Goal: Check status

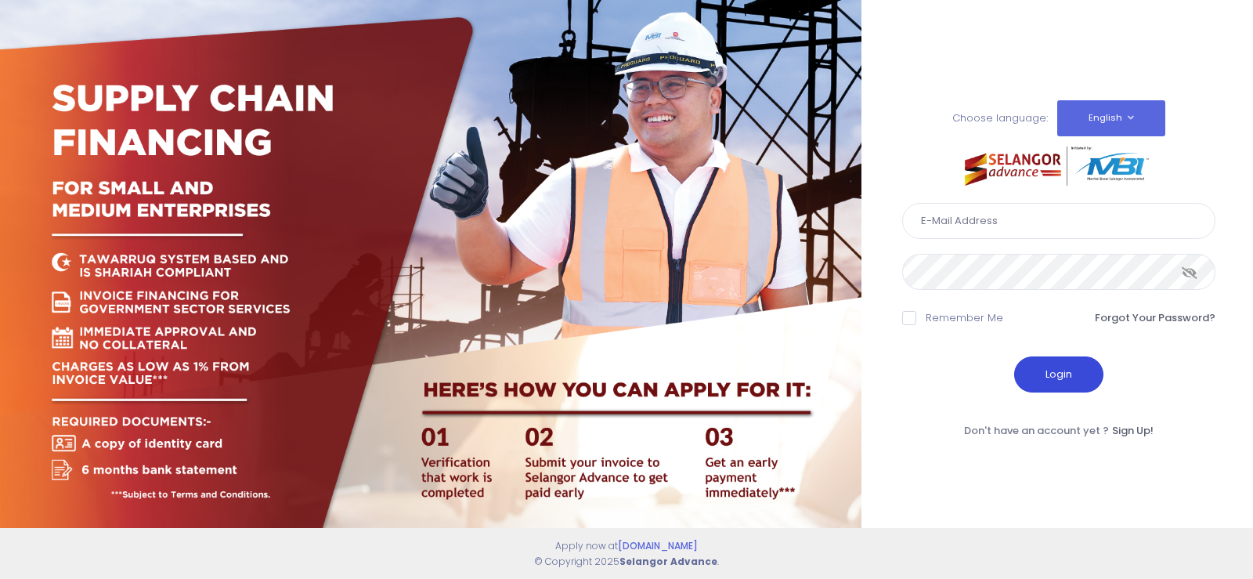
type input "fcd@janatanmia.com.my"
click at [1061, 384] on button "Login" at bounding box center [1058, 374] width 89 height 36
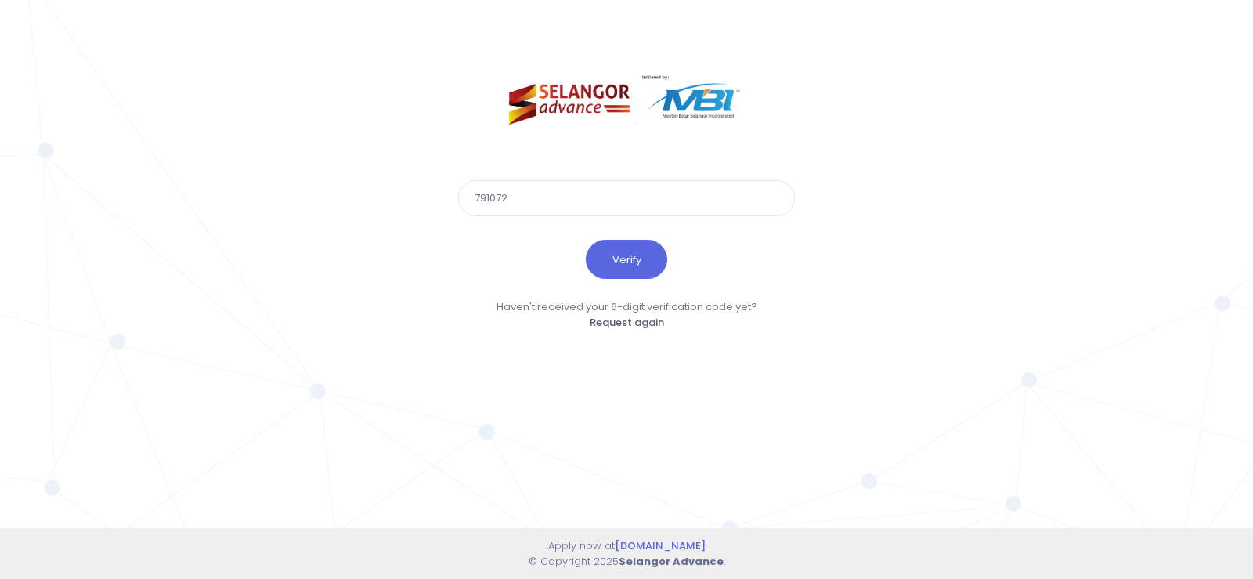
type input "791072"
click at [586, 240] on button "Verify" at bounding box center [626, 259] width 81 height 39
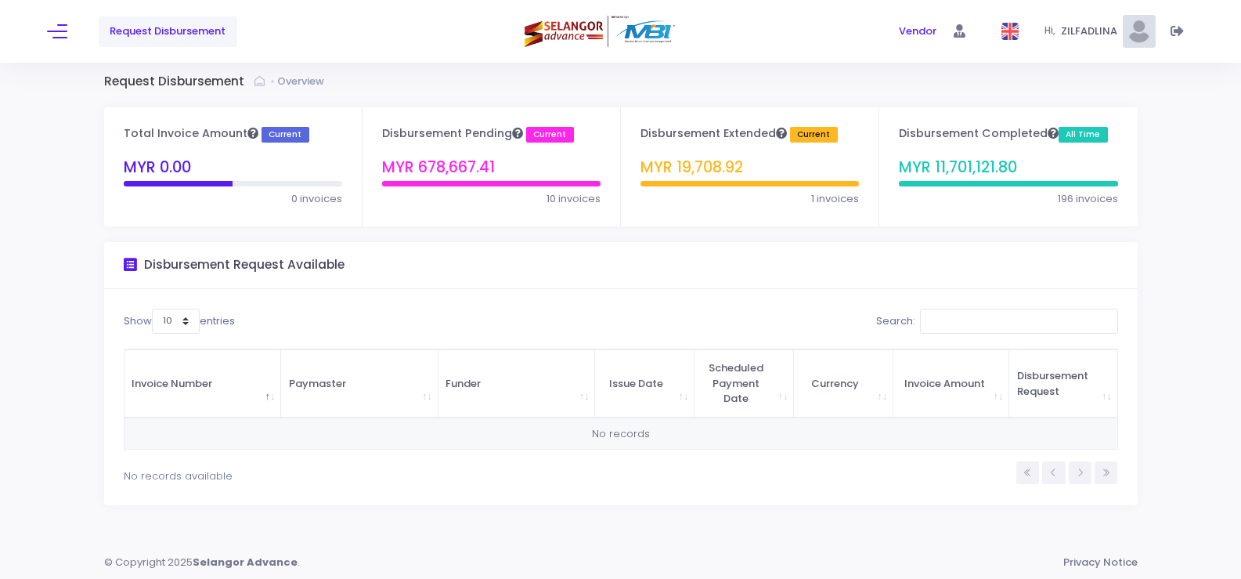
scroll to position [9, 0]
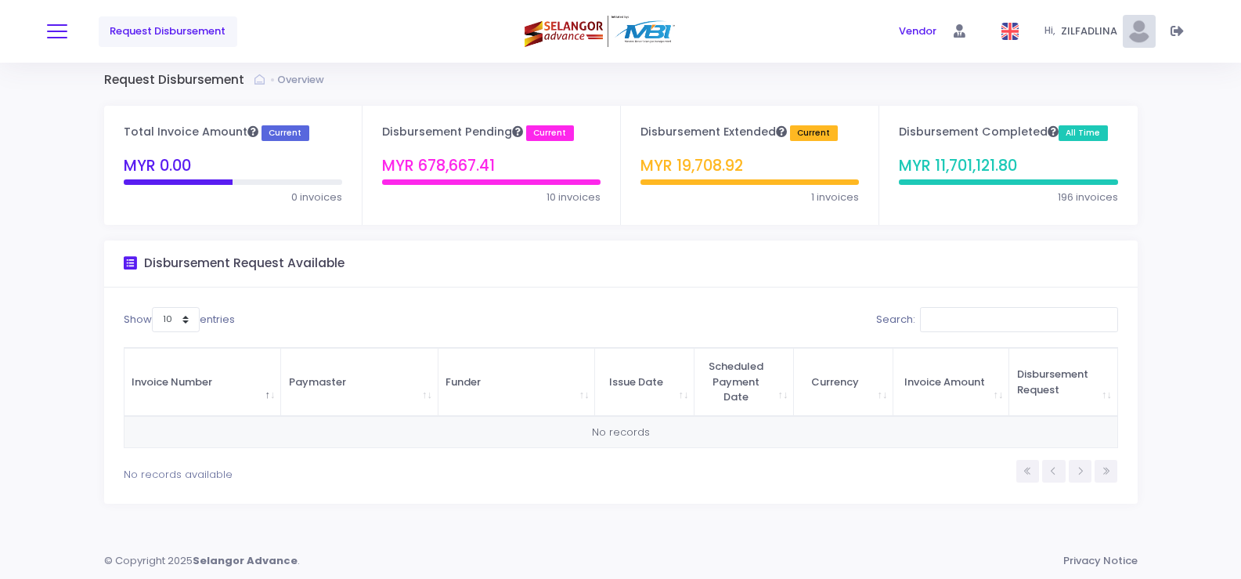
click at [52, 35] on button at bounding box center [57, 31] width 20 height 20
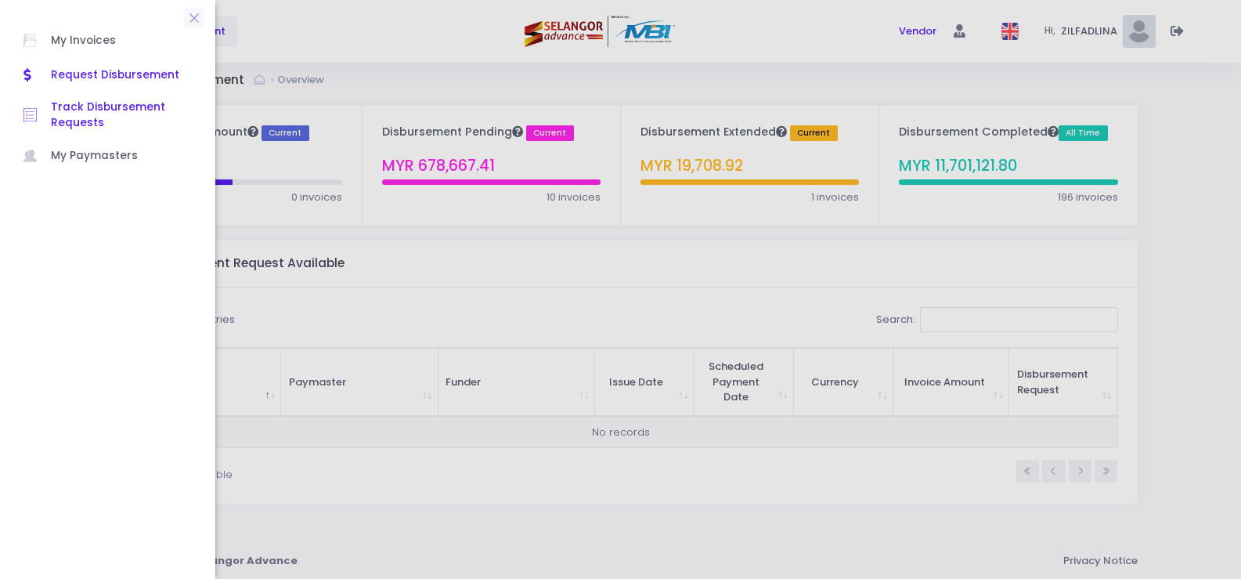
click at [113, 105] on span "Track Disbursement Requests" at bounding box center [121, 115] width 141 height 32
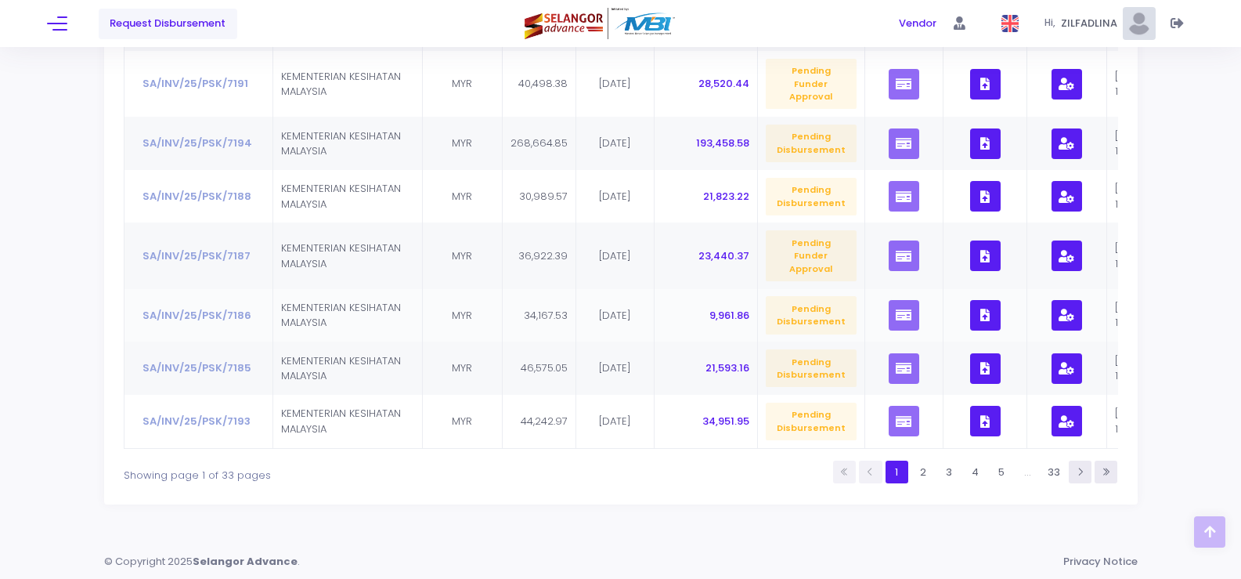
scroll to position [498, 0]
click at [924, 475] on link "2" at bounding box center [923, 472] width 23 height 23
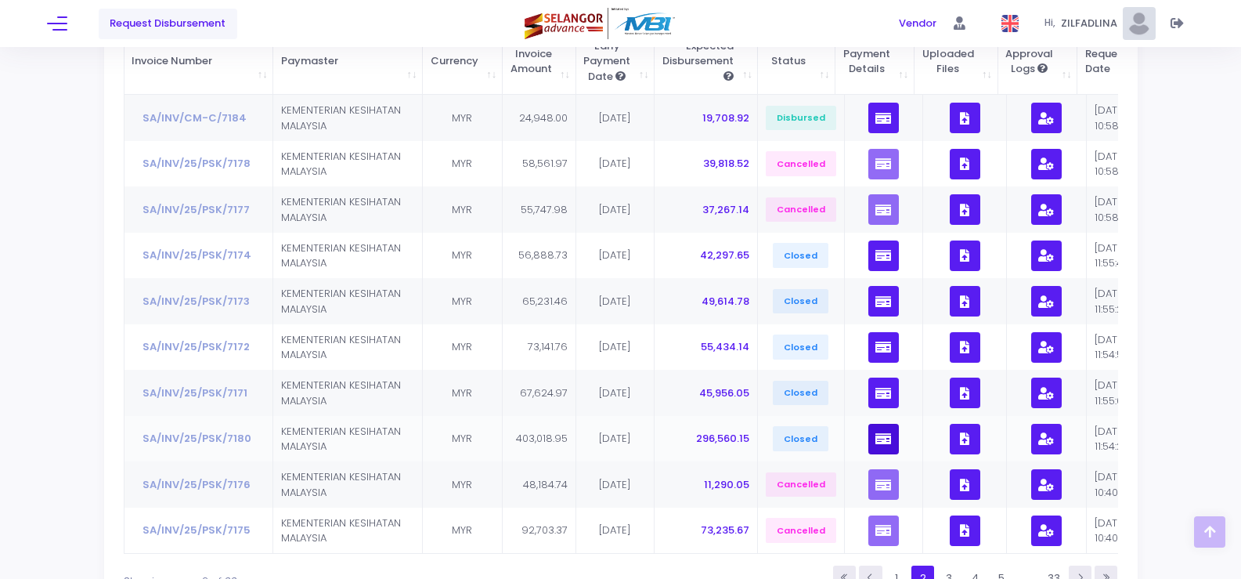
scroll to position [362, 0]
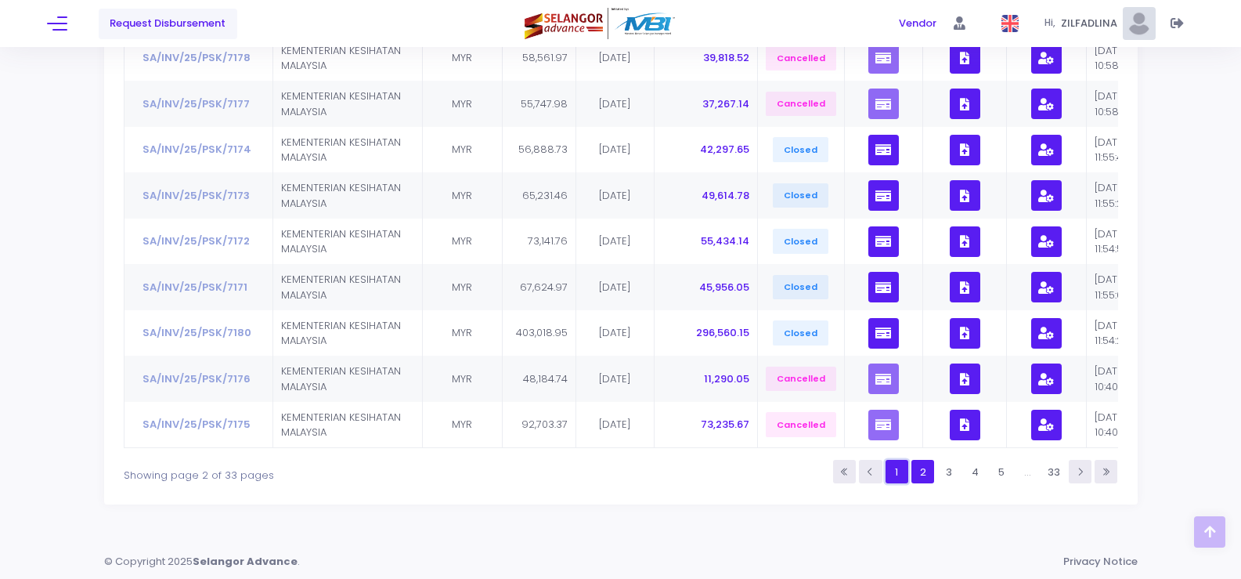
click at [905, 475] on link "1" at bounding box center [897, 471] width 23 height 23
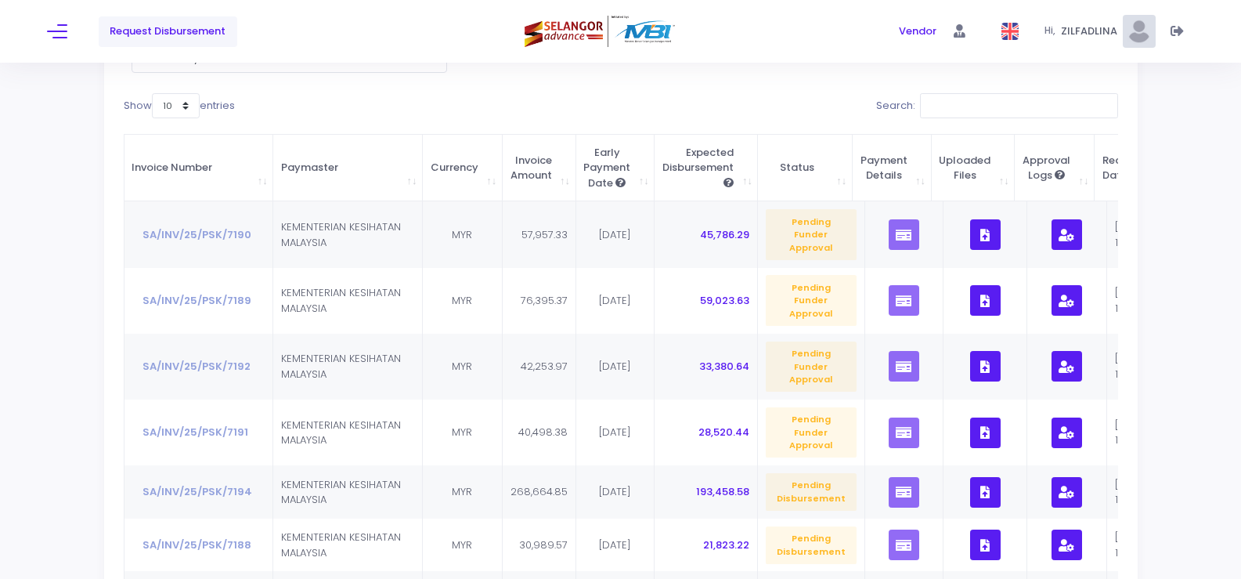
scroll to position [0, 0]
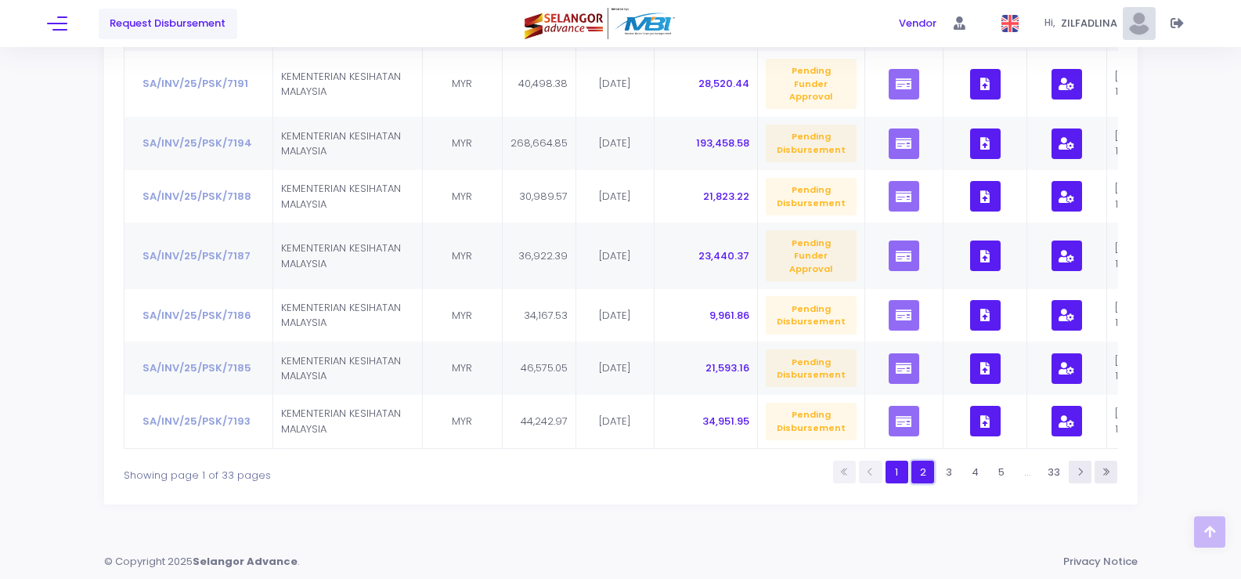
click at [921, 475] on link "2" at bounding box center [923, 472] width 23 height 23
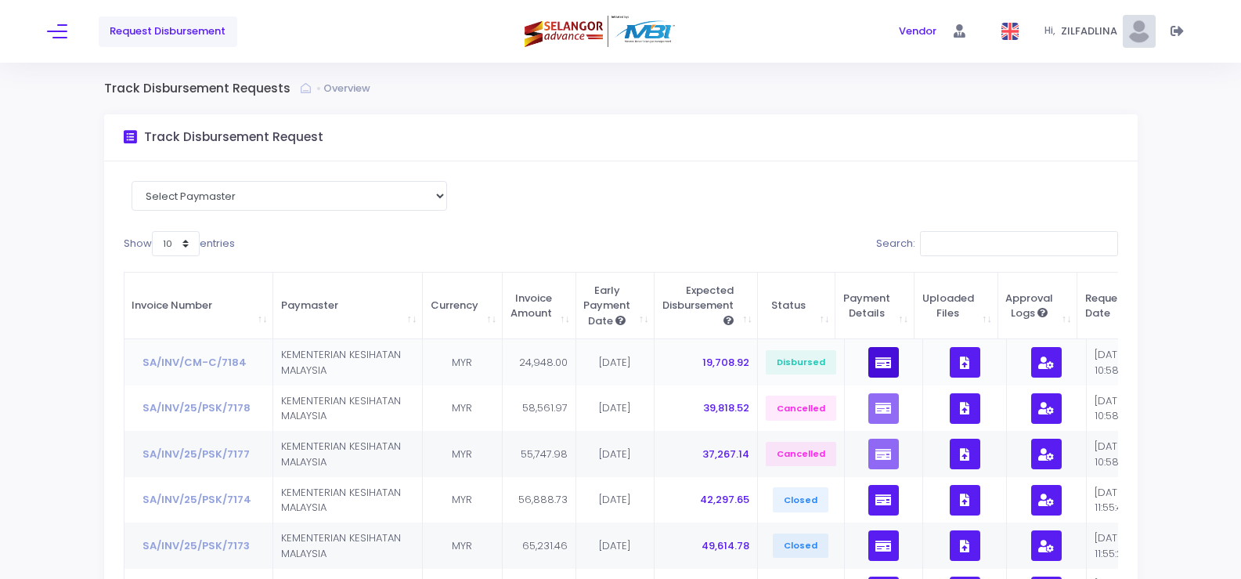
click at [876, 363] on icon "button" at bounding box center [884, 363] width 16 height 0
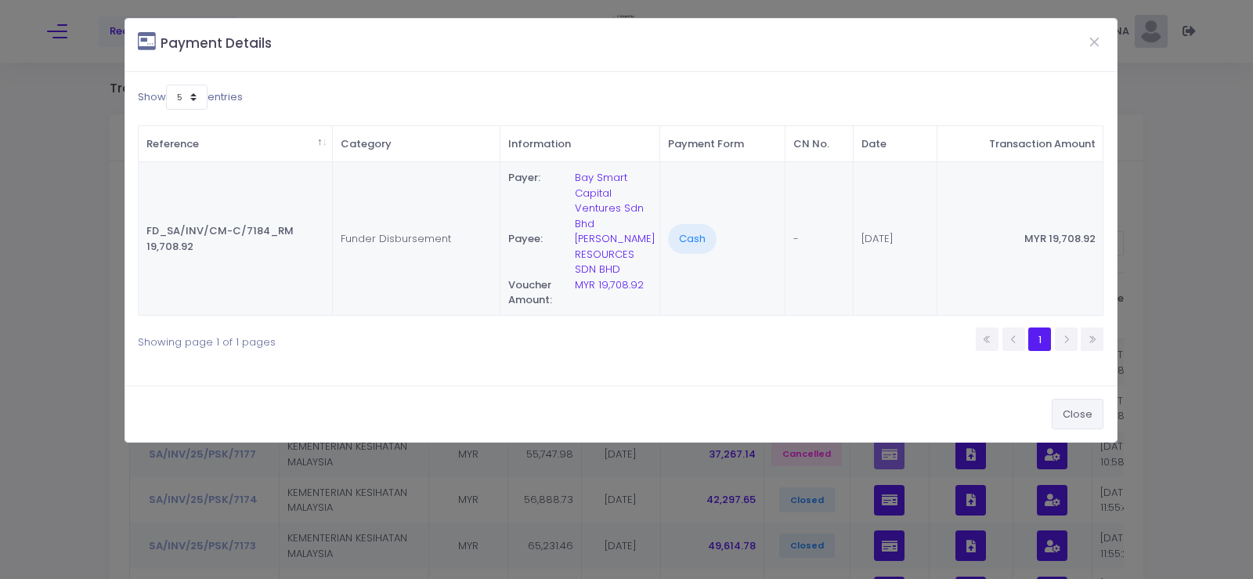
click at [1059, 421] on button "Close" at bounding box center [1078, 414] width 52 height 30
